Goal: Task Accomplishment & Management: Use online tool/utility

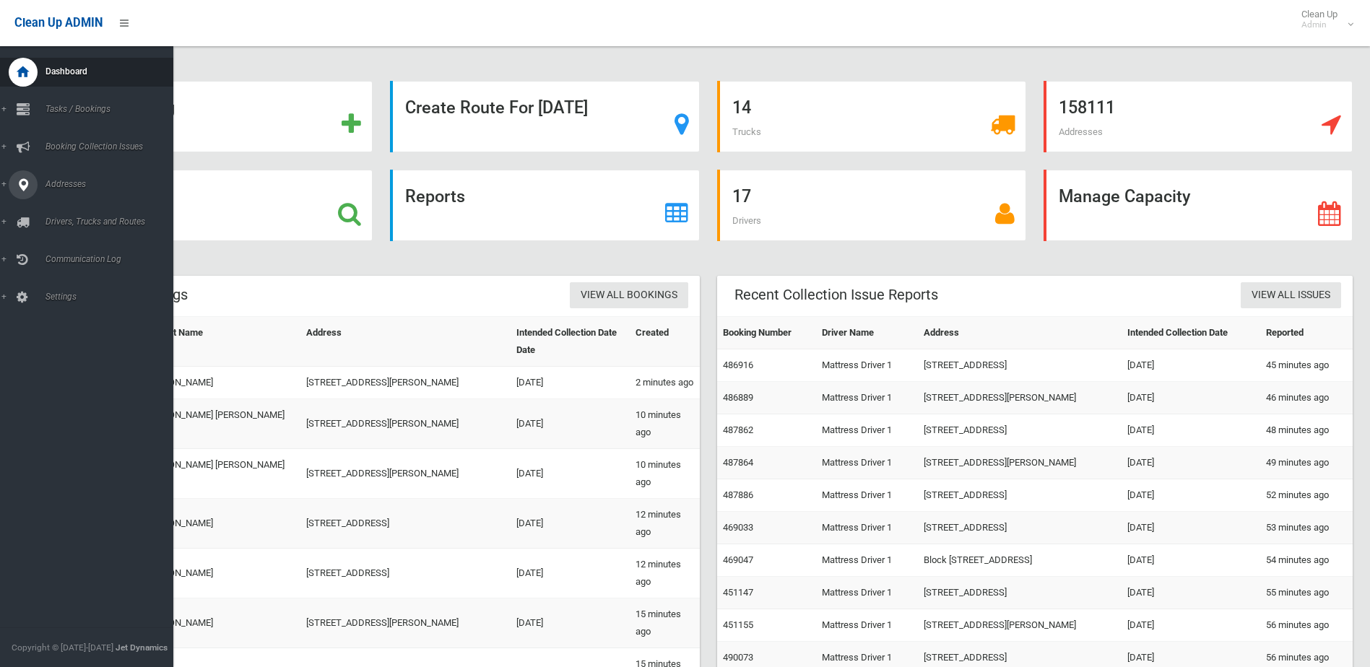
click at [57, 187] on span "Addresses" at bounding box center [112, 184] width 143 height 10
click at [61, 207] on span "All Addresses" at bounding box center [106, 209] width 131 height 10
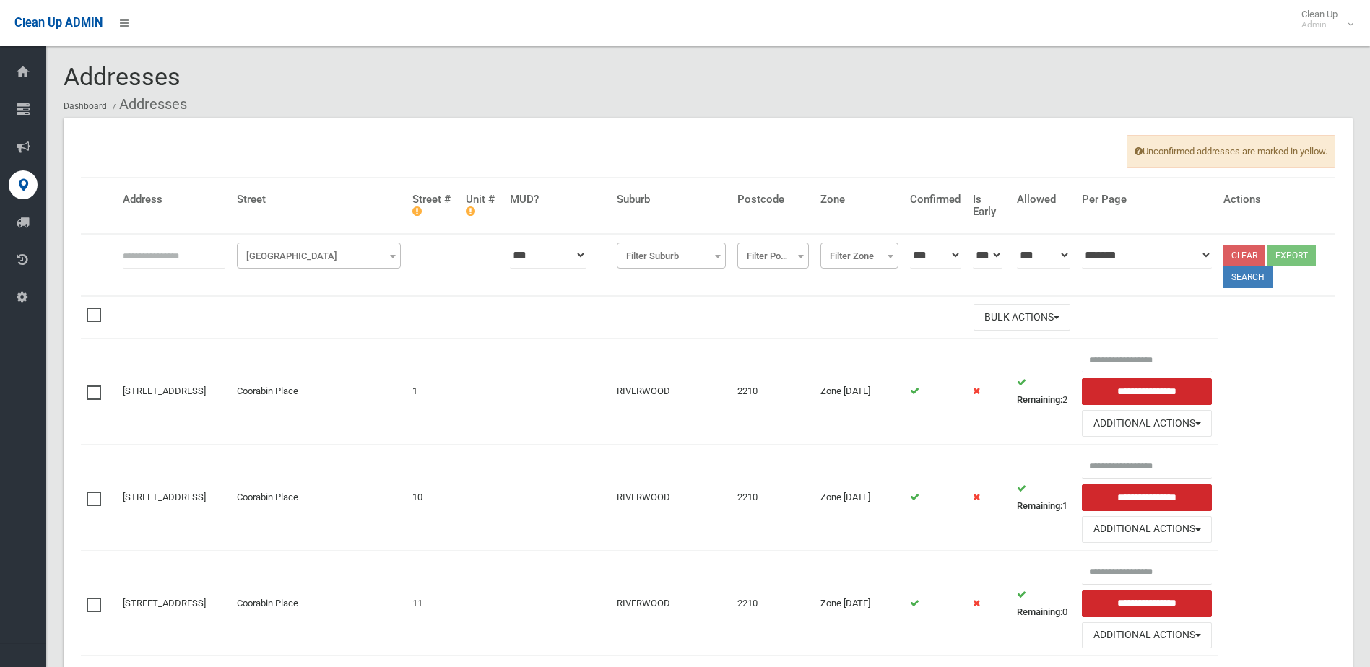
drag, startPoint x: 191, startPoint y: 256, endPoint x: 202, endPoint y: 258, distance: 10.9
click at [199, 256] on input "text" at bounding box center [174, 255] width 103 height 27
click at [225, 260] on input "*" at bounding box center [174, 255] width 103 height 27
type input "**"
drag, startPoint x: 327, startPoint y: 250, endPoint x: 322, endPoint y: 260, distance: 11.3
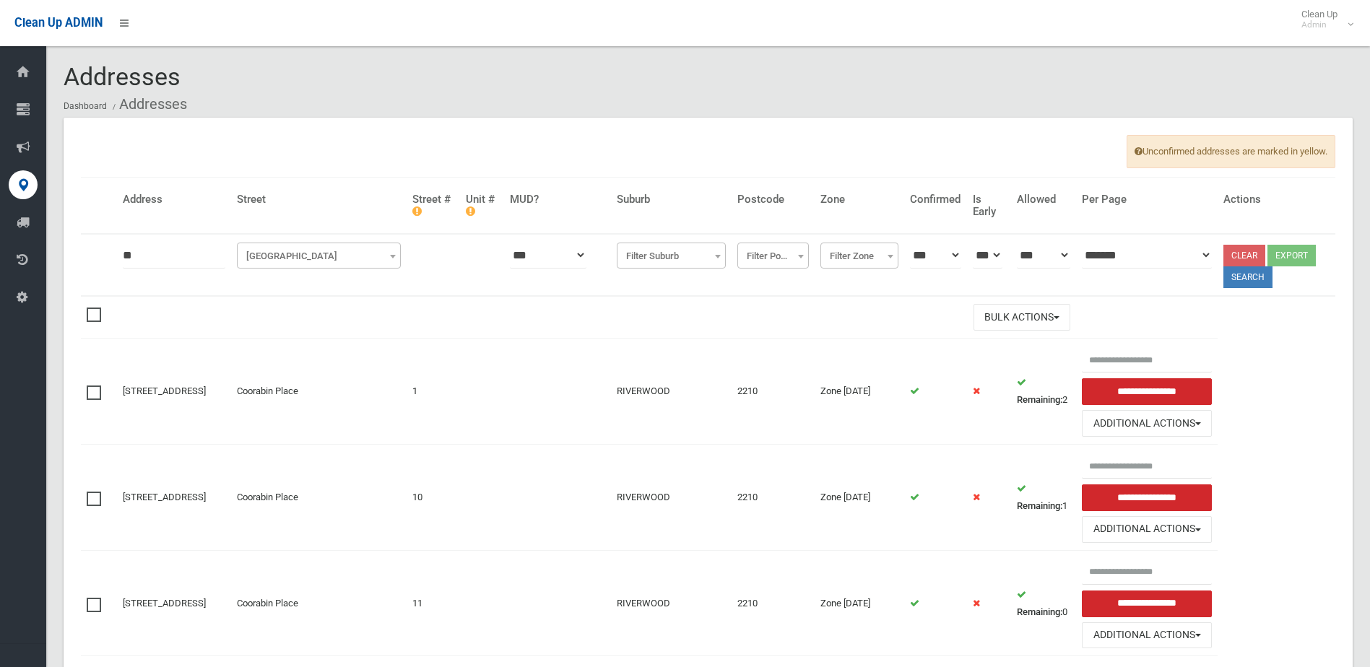
click at [327, 251] on span "Filter Street" at bounding box center [319, 256] width 157 height 20
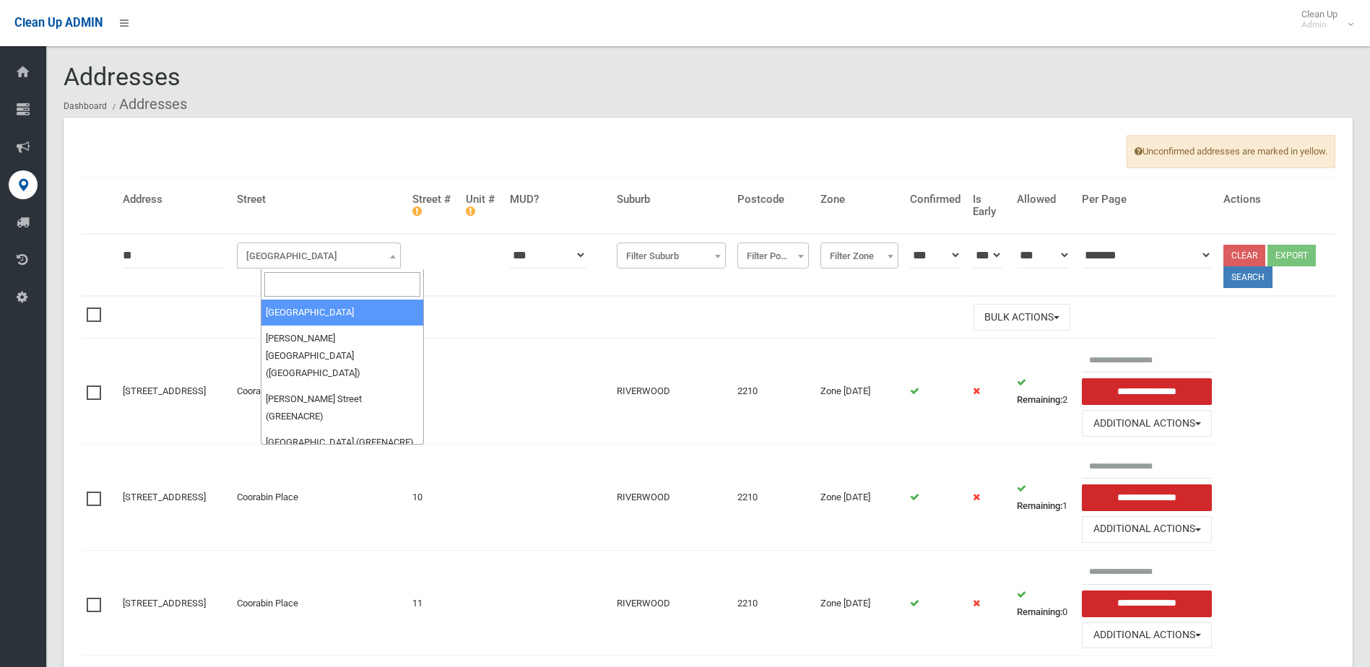
click at [321, 280] on input "search" at bounding box center [342, 284] width 157 height 25
type input "****"
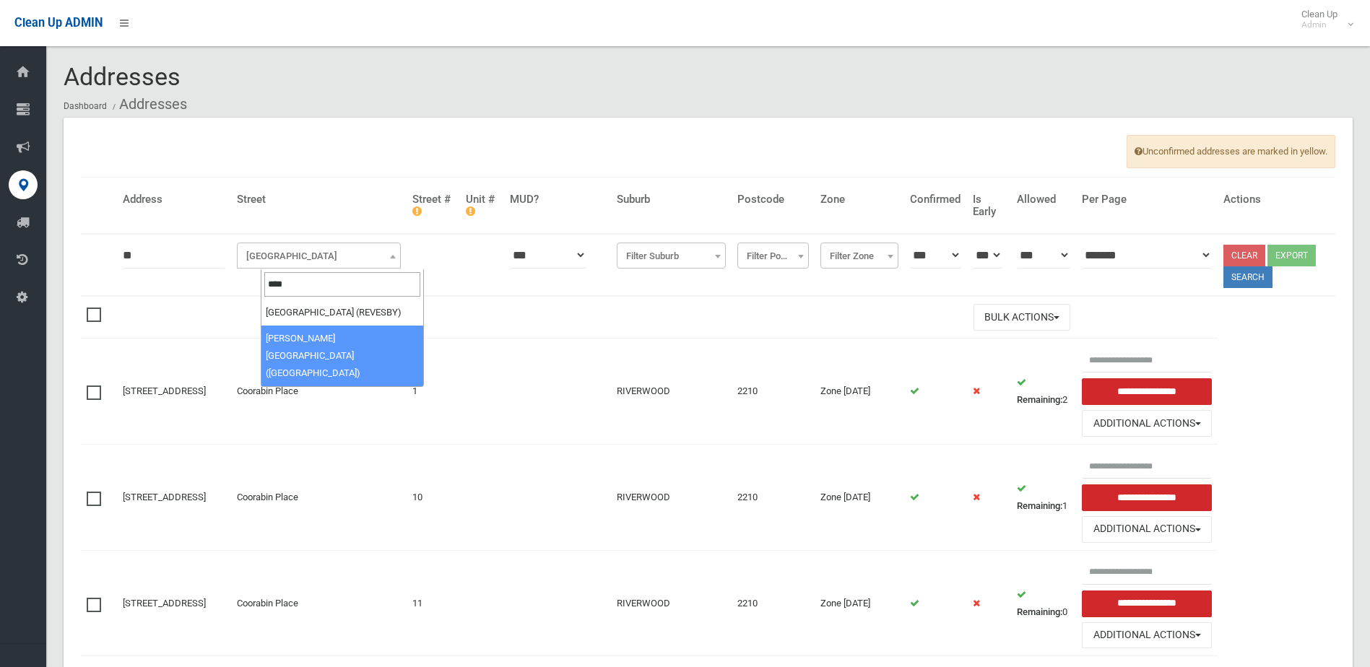
select select "****"
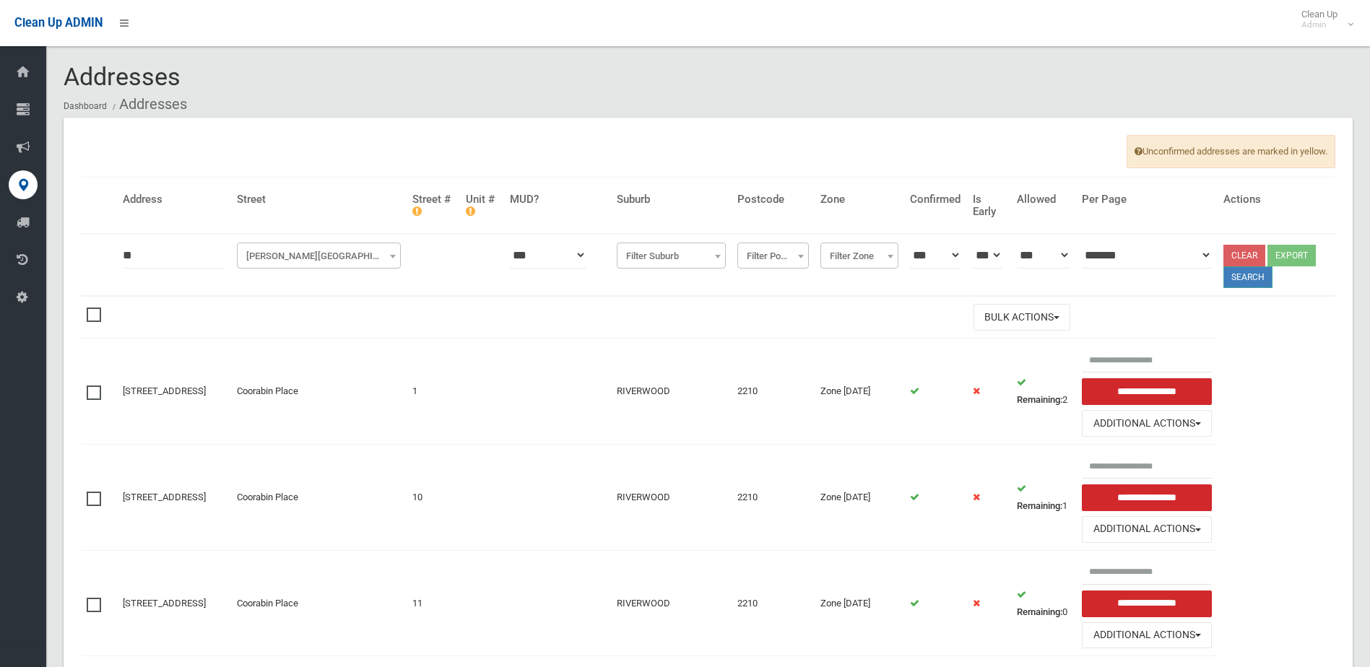
click at [1255, 274] on button "Search" at bounding box center [1248, 278] width 49 height 22
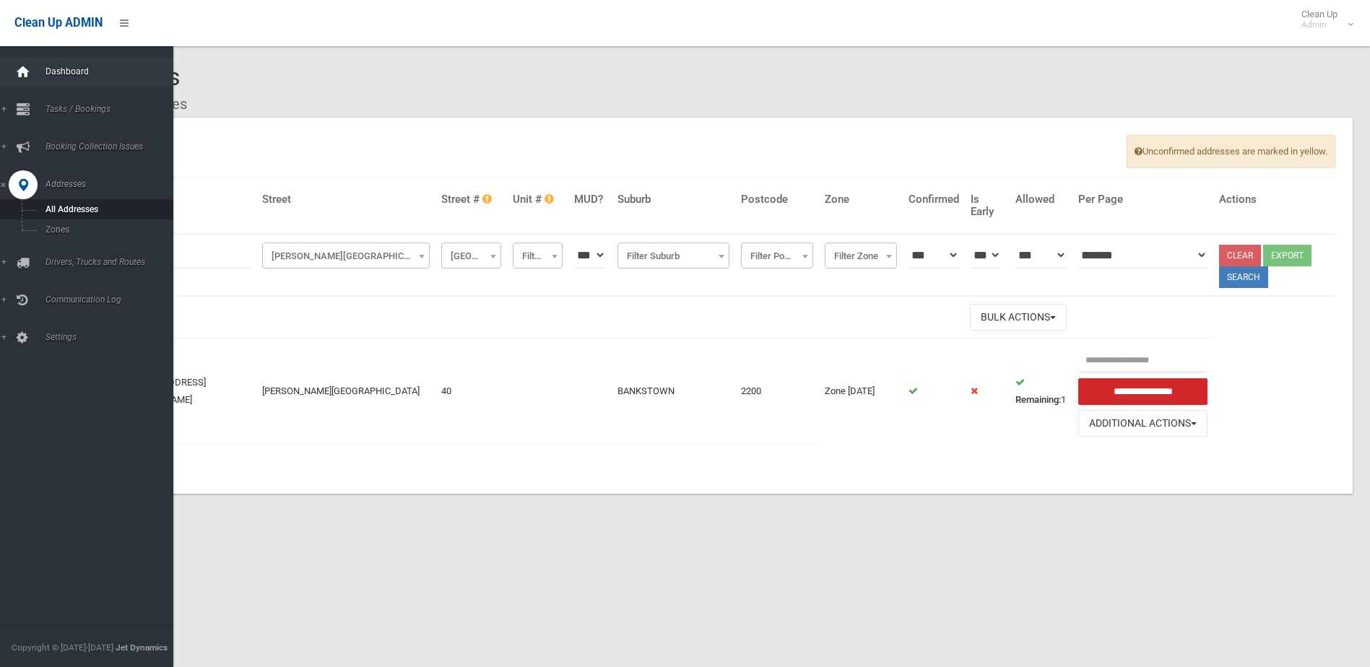
click at [26, 66] on icon at bounding box center [23, 72] width 16 height 29
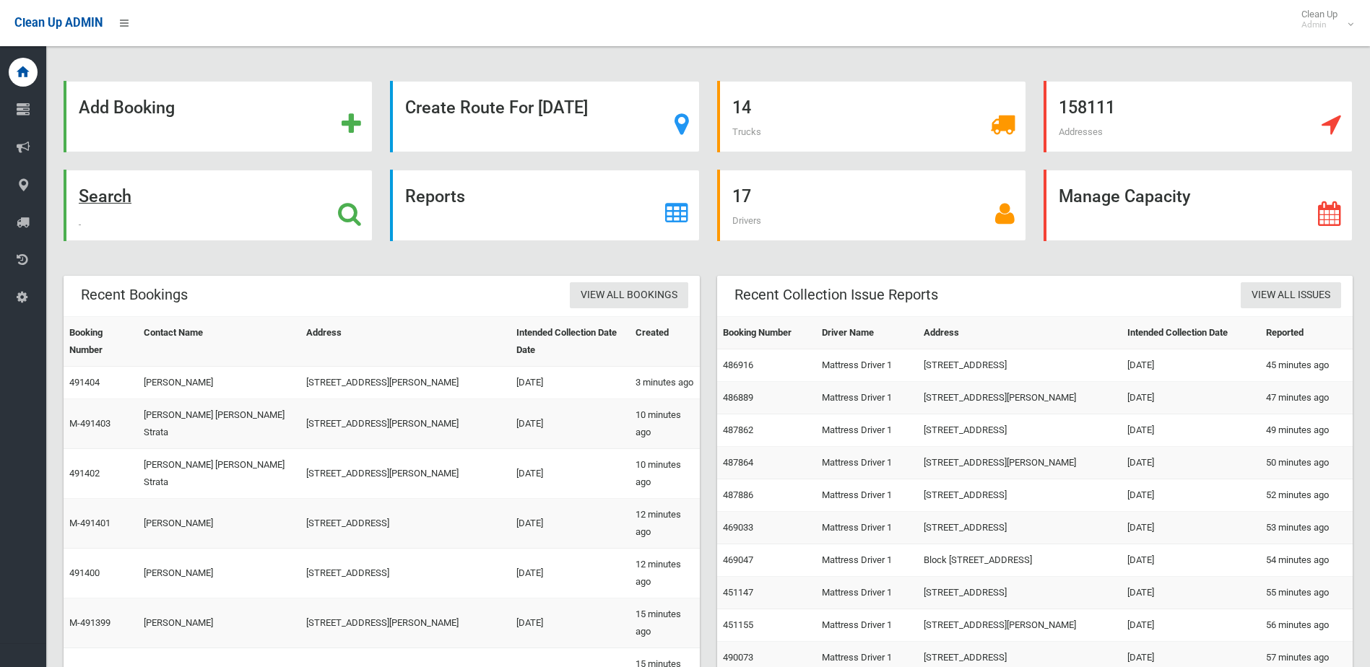
click at [118, 194] on strong "Search" at bounding box center [105, 196] width 53 height 20
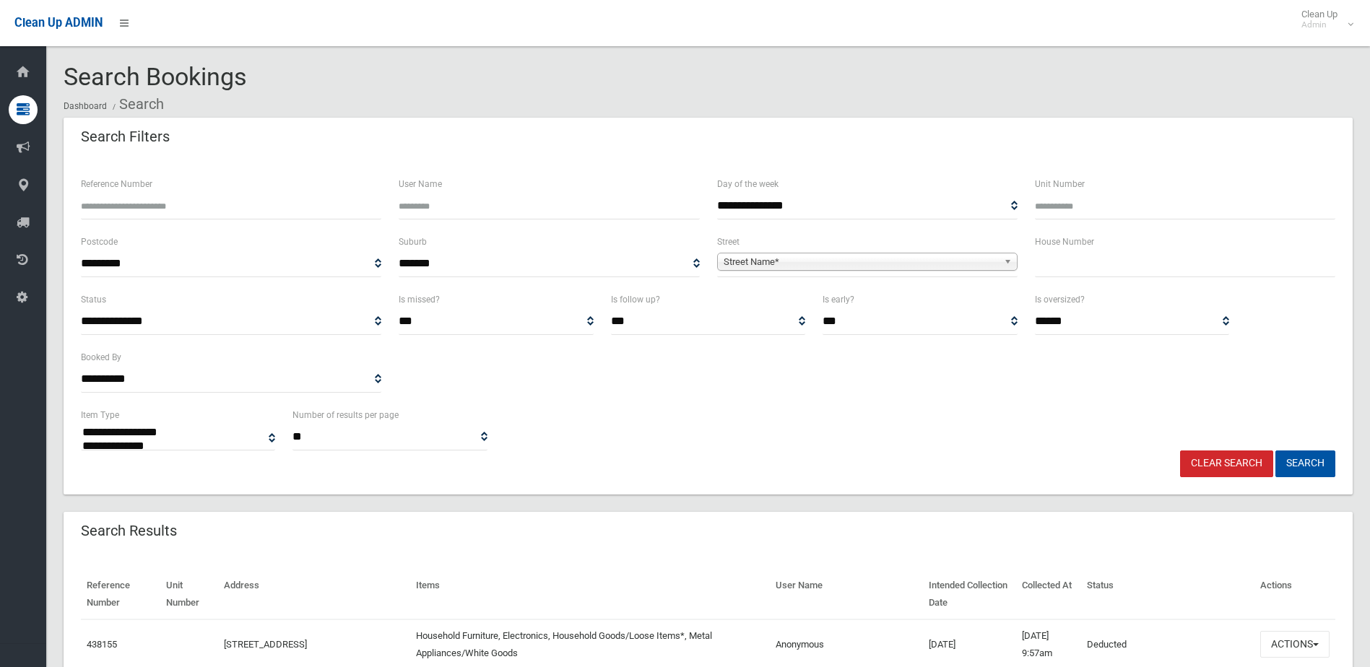
select select
click at [847, 261] on span "Street Name*" at bounding box center [861, 262] width 274 height 17
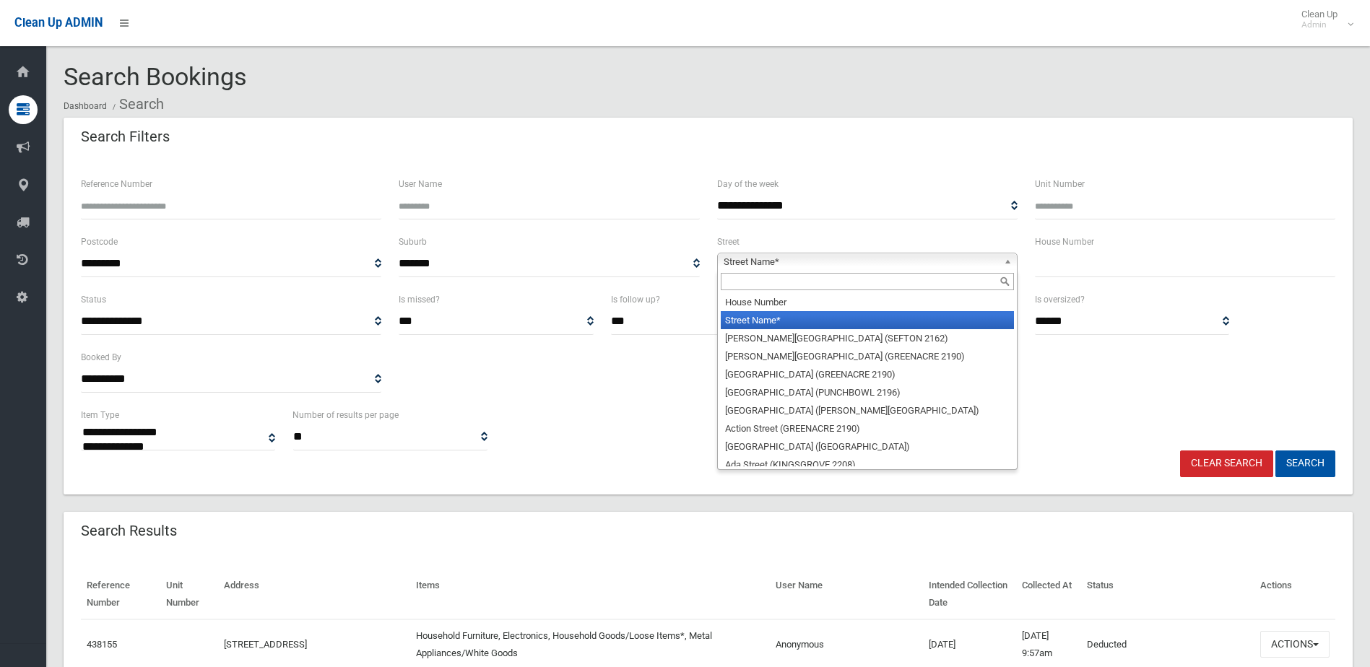
click at [819, 280] on input "text" at bounding box center [867, 281] width 293 height 17
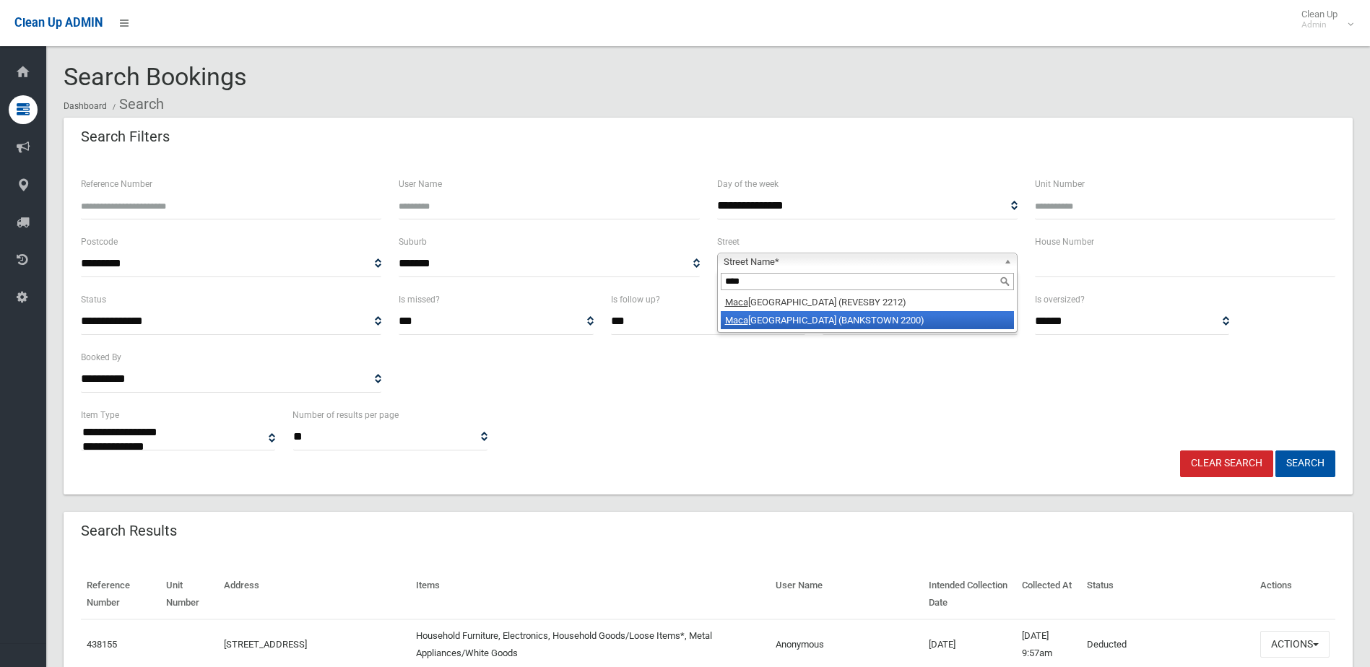
type input "****"
click at [804, 321] on li "[GEOGRAPHIC_DATA] ([GEOGRAPHIC_DATA] 2200)" at bounding box center [867, 320] width 293 height 18
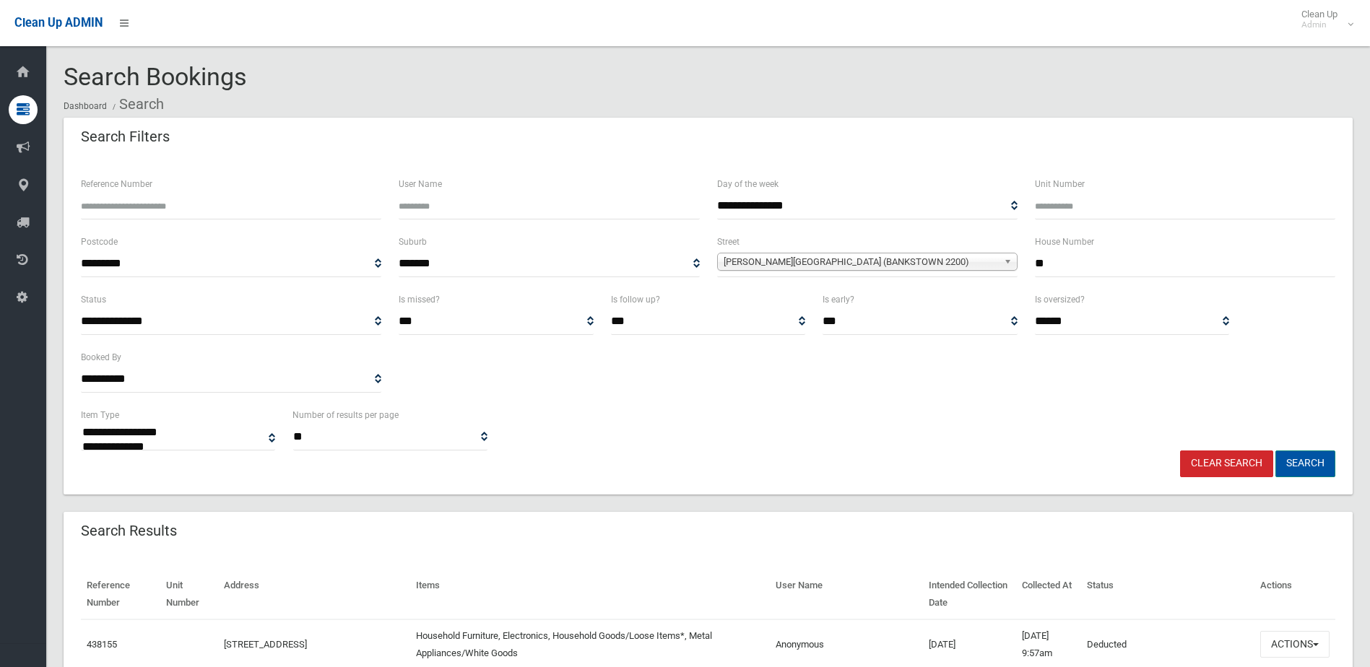
type input "**"
click at [1298, 464] on button "Search" at bounding box center [1306, 464] width 60 height 27
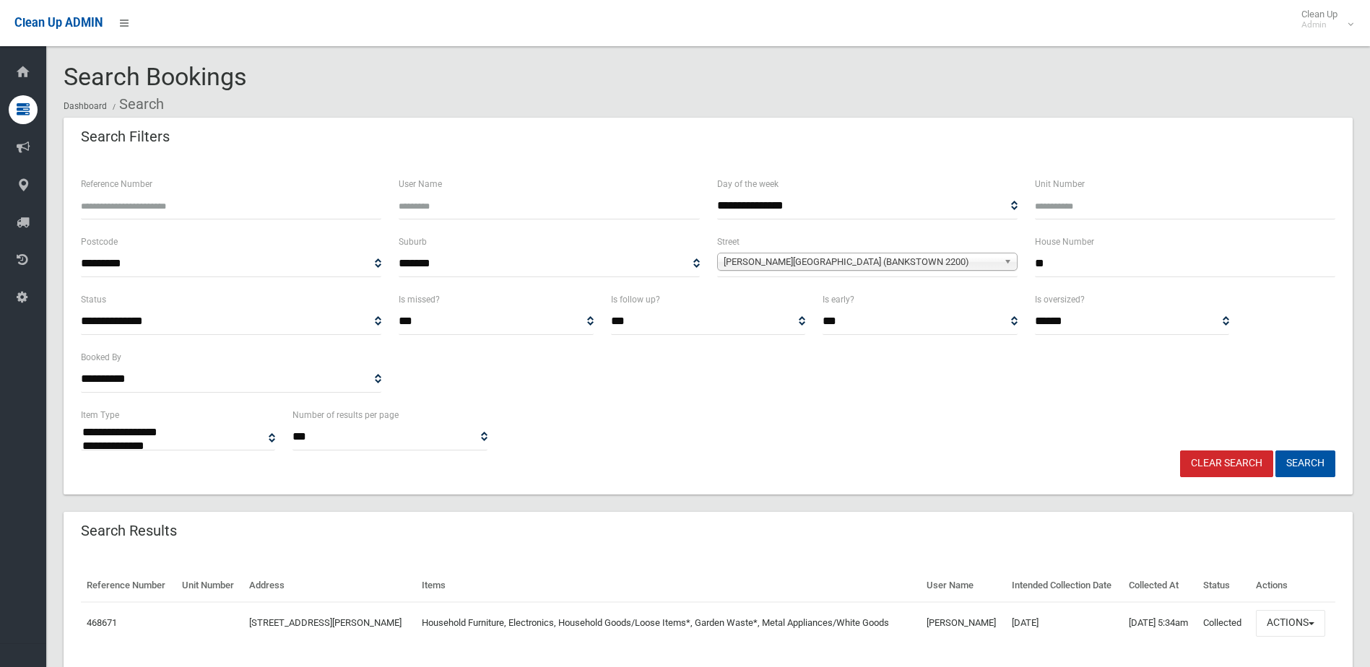
select select
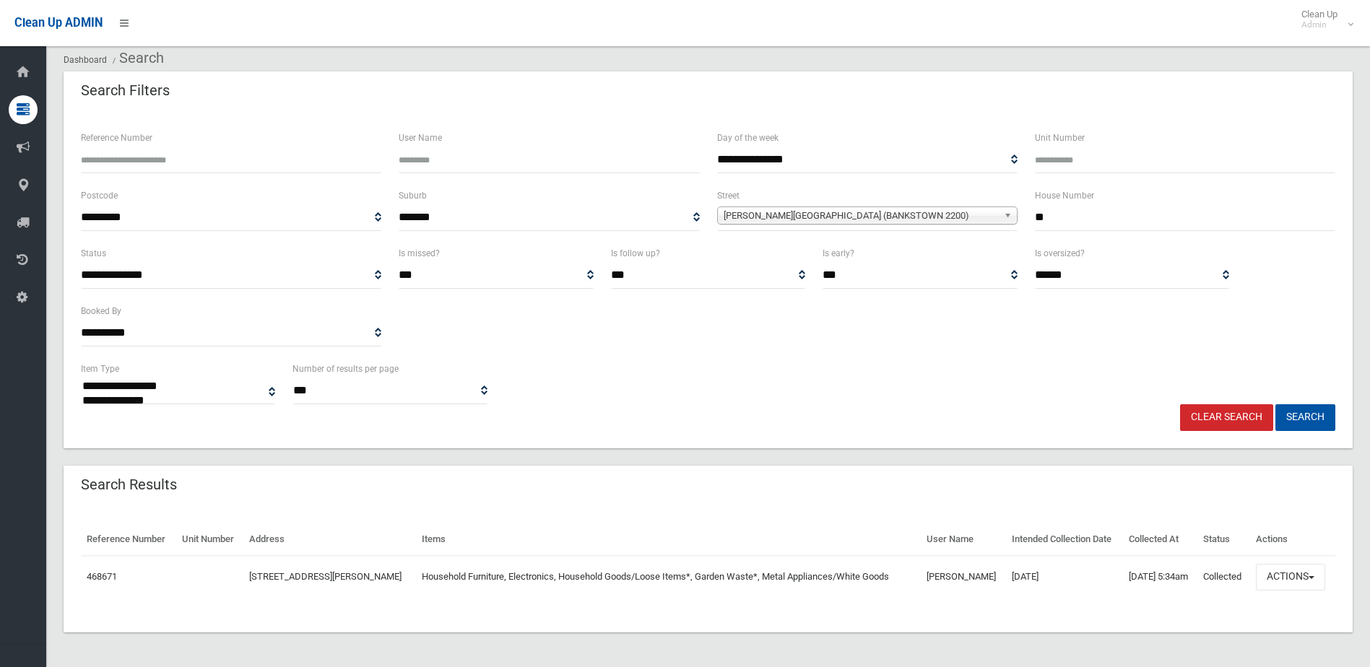
scroll to position [72, 0]
click at [1318, 577] on button "Actions" at bounding box center [1290, 577] width 69 height 27
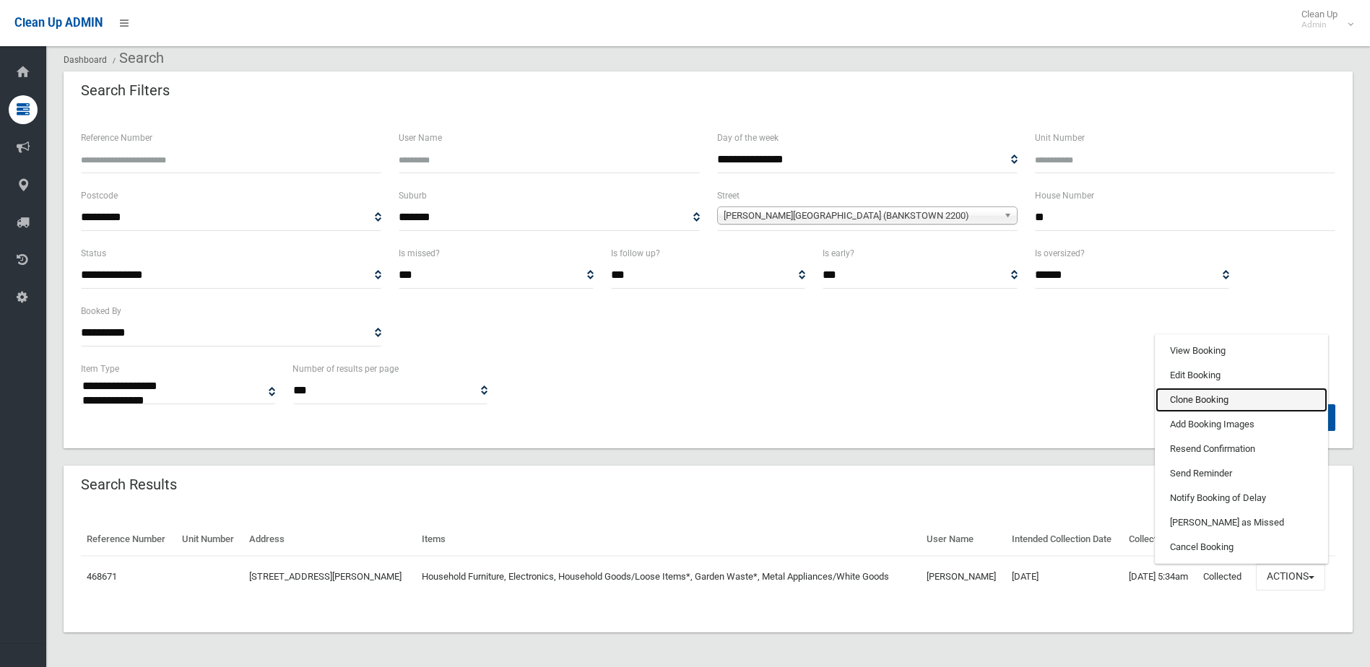
click at [1207, 389] on link "Clone Booking" at bounding box center [1242, 400] width 172 height 25
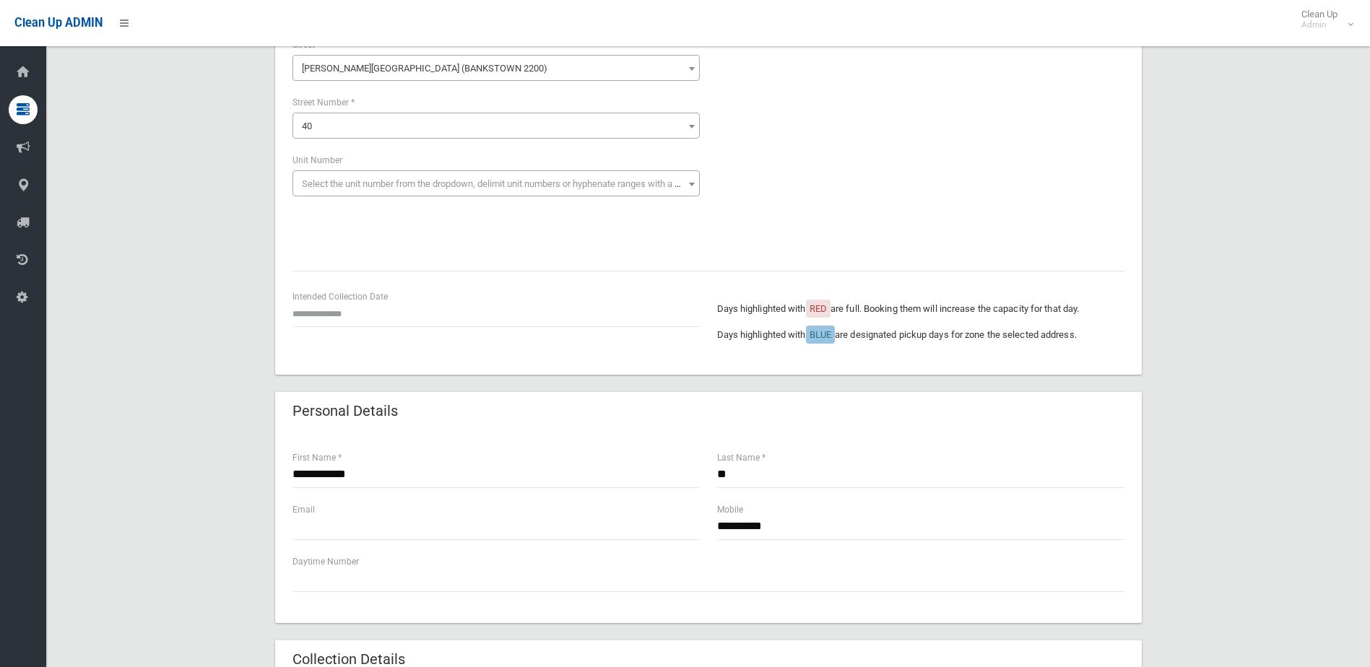
scroll to position [144, 0]
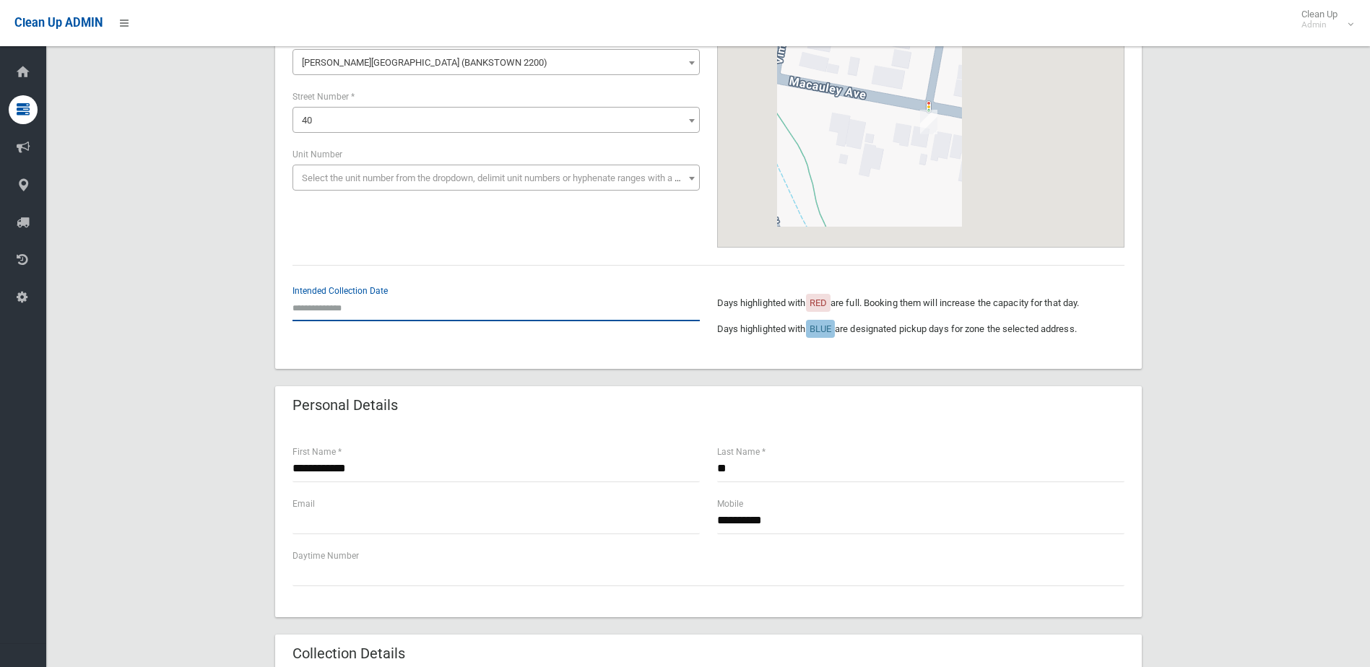
click at [465, 303] on input "text" at bounding box center [496, 308] width 407 height 27
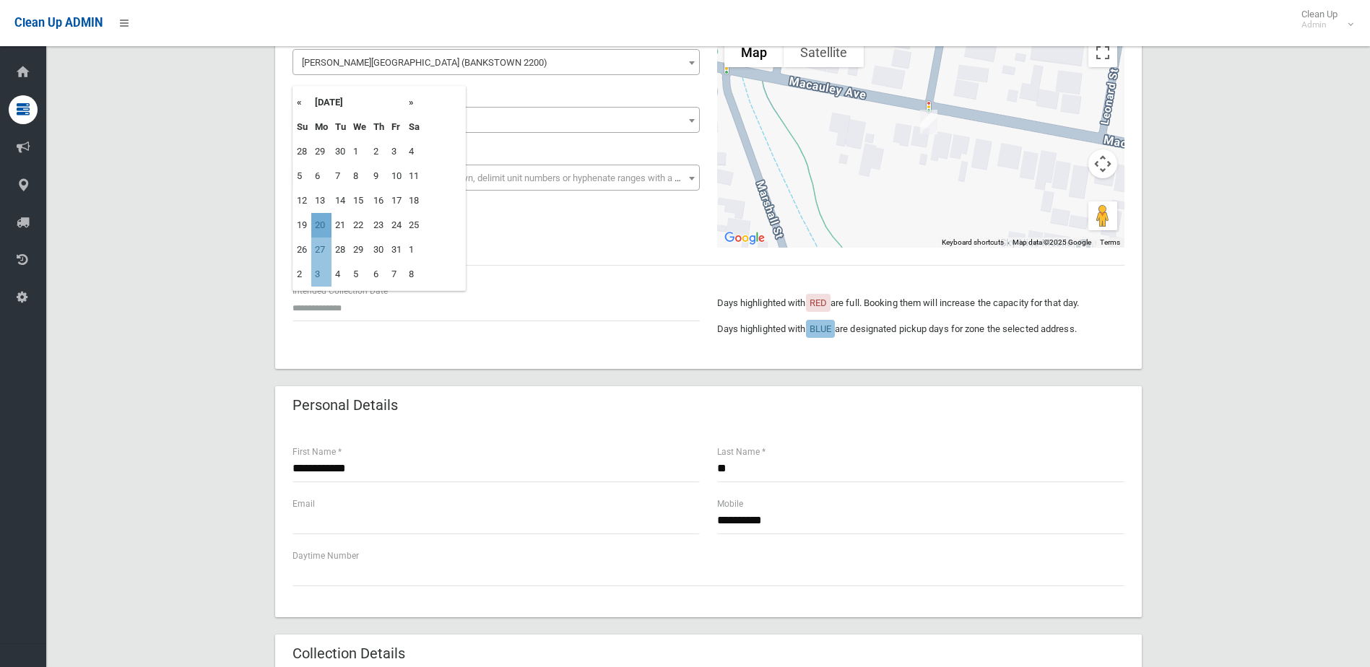
click at [322, 223] on td "20" at bounding box center [321, 225] width 20 height 25
type input "**********"
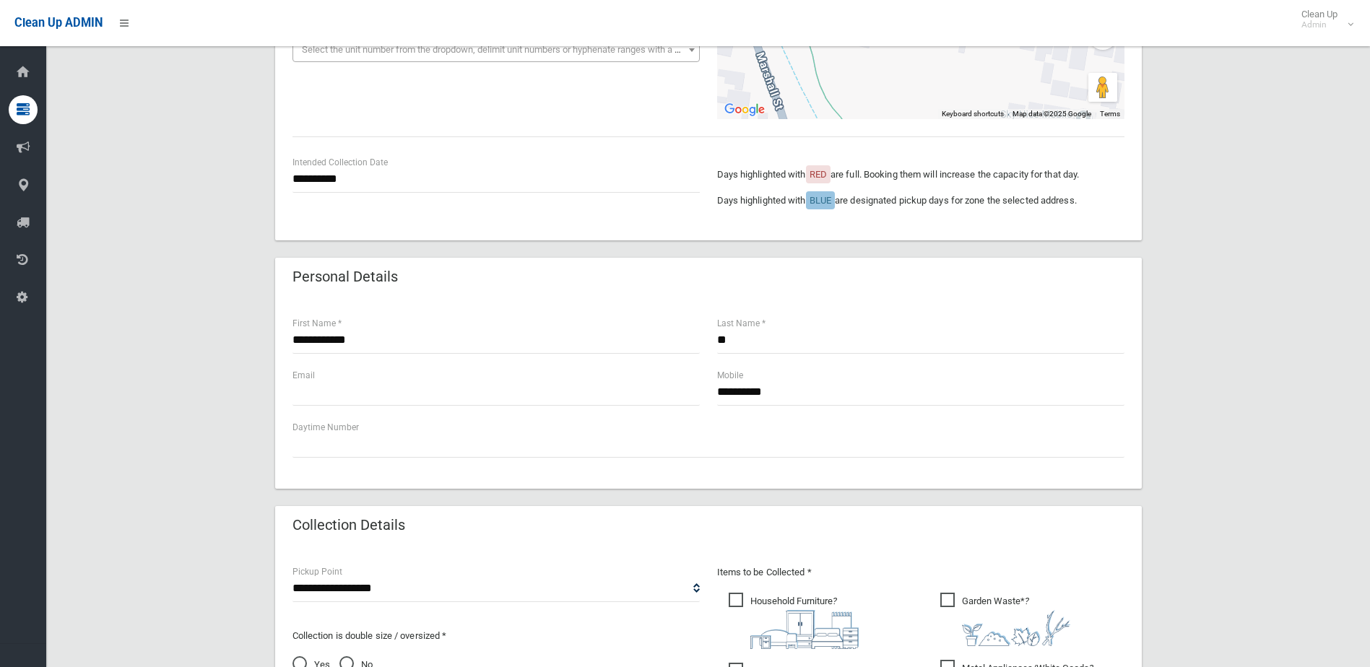
scroll to position [433, 0]
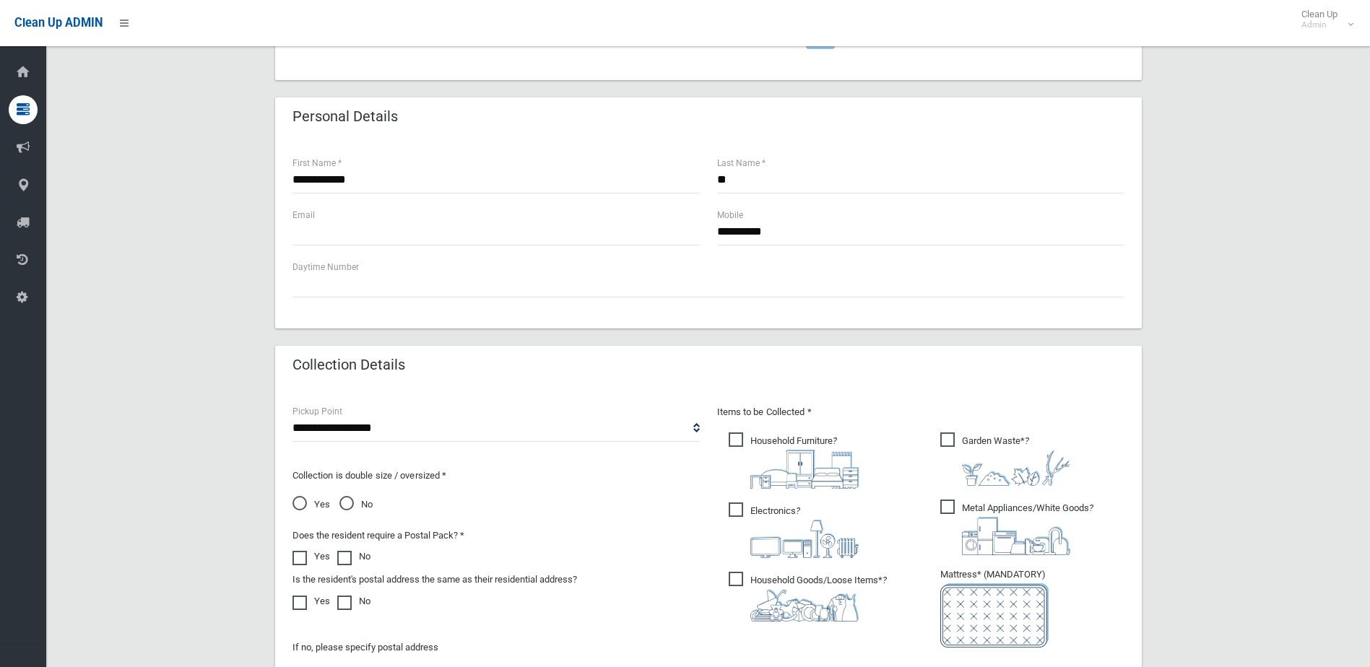
drag, startPoint x: 1200, startPoint y: 256, endPoint x: 1190, endPoint y: 267, distance: 14.9
click at [1200, 256] on div "**********" at bounding box center [708, 314] width 1289 height 1260
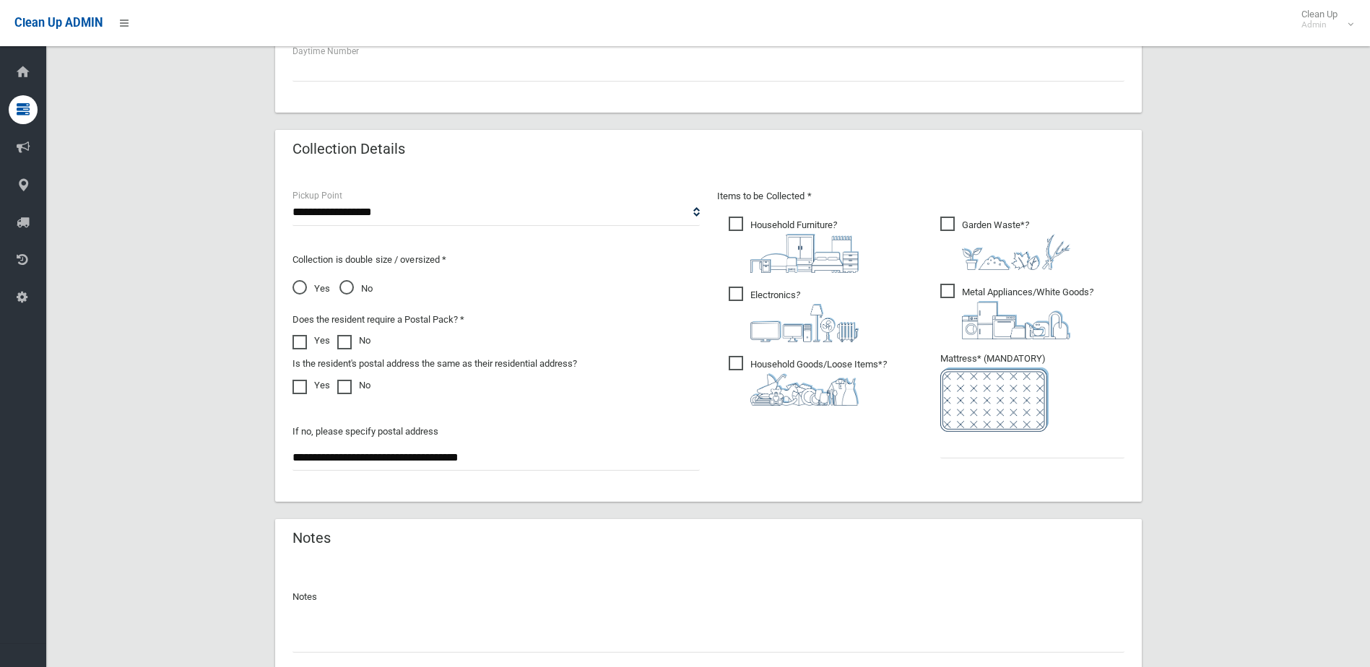
scroll to position [650, 0]
click at [1013, 444] on input "text" at bounding box center [1032, 444] width 184 height 27
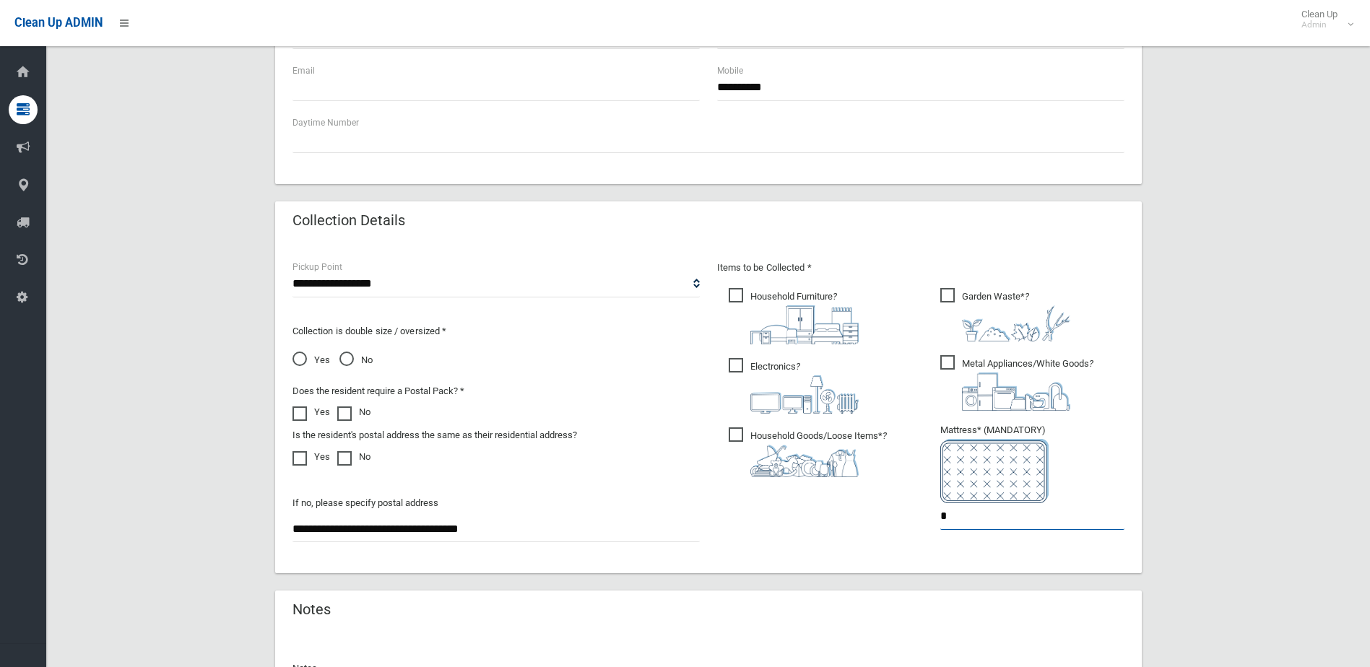
scroll to position [762, 0]
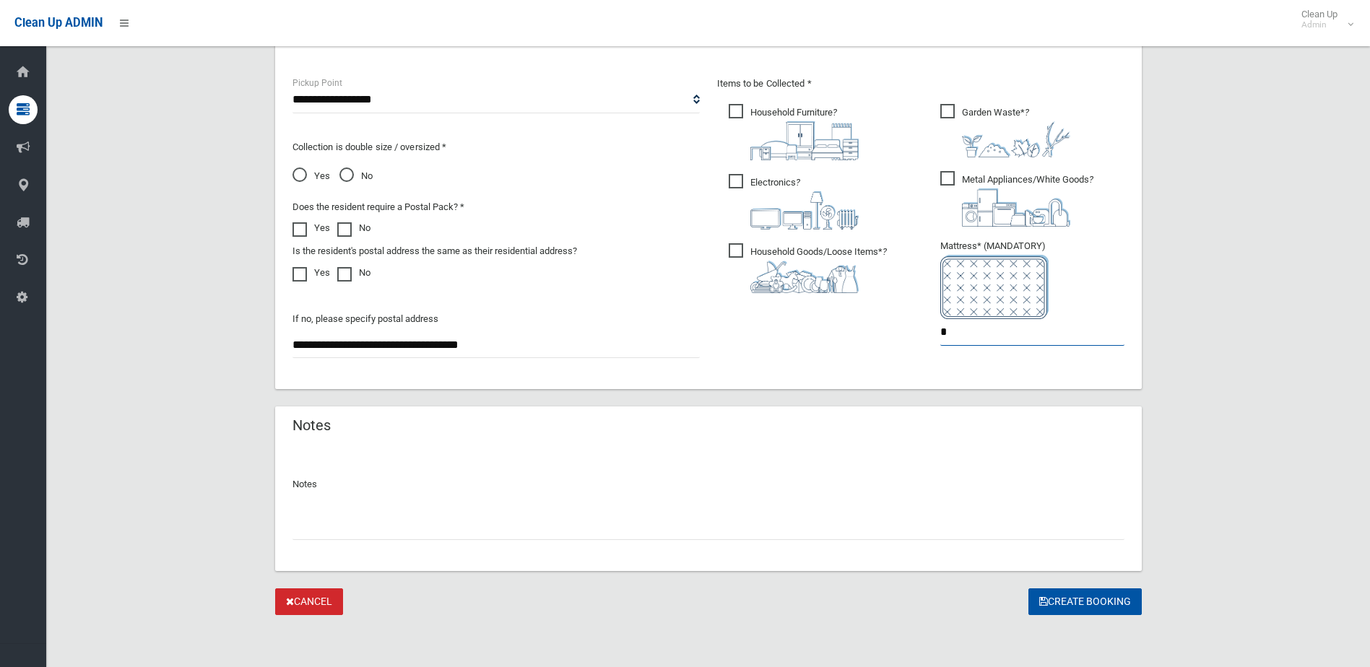
type input "*"
click at [1086, 597] on button "Create Booking" at bounding box center [1085, 602] width 113 height 27
